Goal: Find specific page/section: Find specific page/section

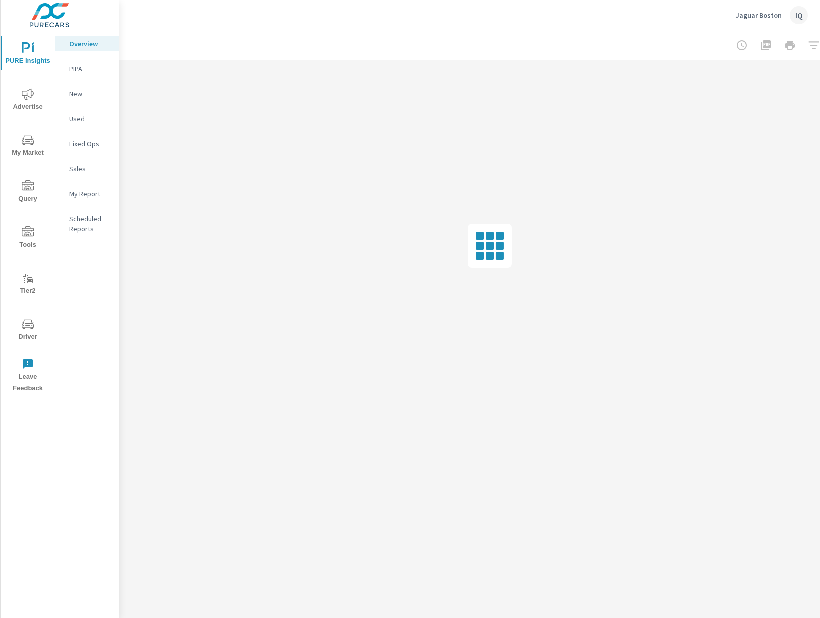
click at [37, 328] on span "Driver" at bounding box center [28, 330] width 48 height 25
click at [27, 417] on icon "nav menu" at bounding box center [28, 416] width 12 height 12
